Goal: Information Seeking & Learning: Check status

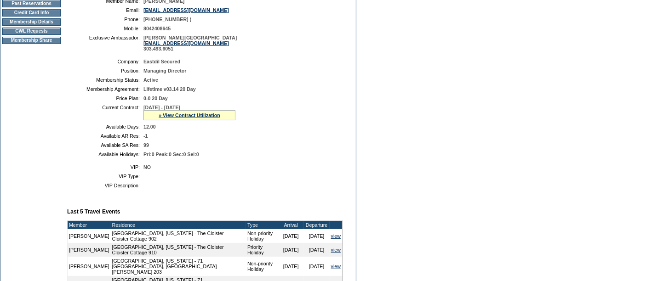
scroll to position [168, 0]
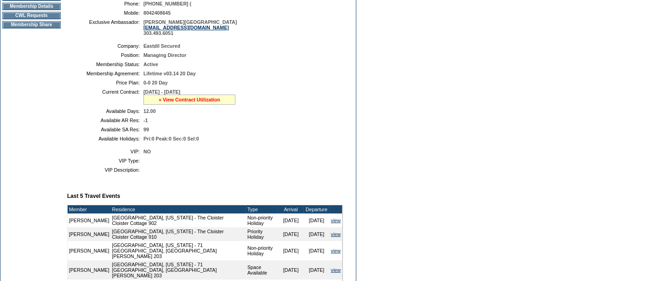
click at [190, 98] on link "» View Contract Utilization" at bounding box center [190, 100] width 62 height 6
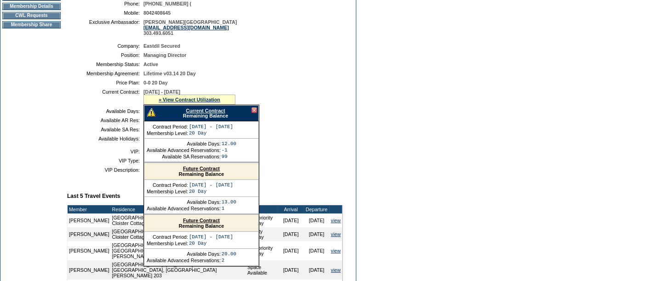
click at [199, 109] on link "Current Contract" at bounding box center [205, 111] width 39 height 6
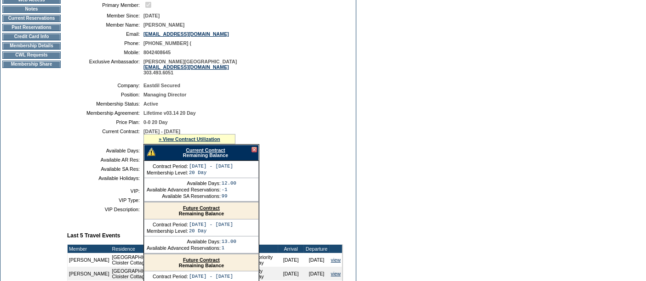
scroll to position [126, 0]
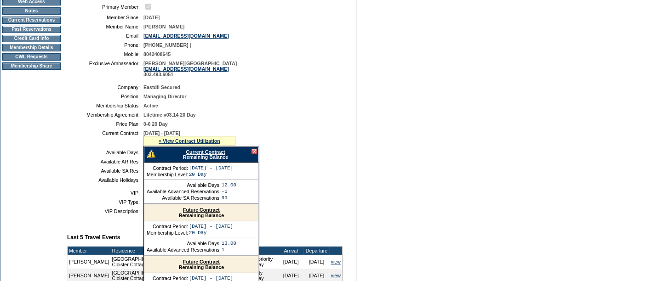
click at [12, 51] on td "Membership Details" at bounding box center [31, 47] width 58 height 7
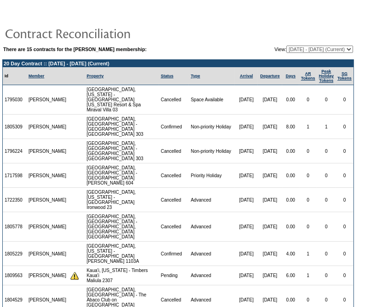
scroll to position [57, 0]
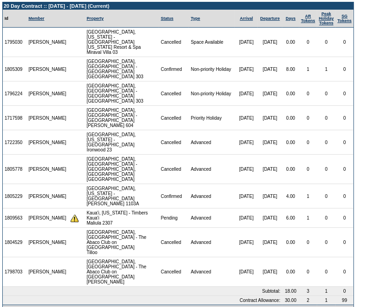
click at [364, 165] on form "There are 15 contracts for the William Wright membership: View: 08/01/14 - 08/3…" at bounding box center [191, 132] width 382 height 379
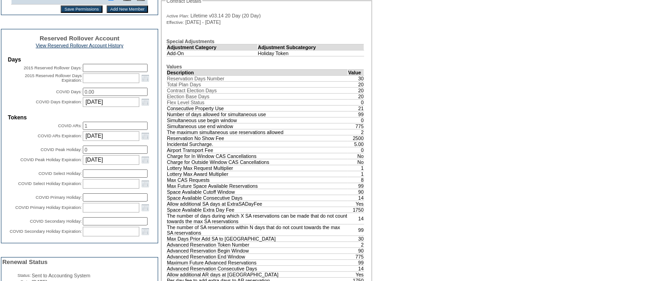
scroll to position [300, 0]
